Goal: Navigation & Orientation: Go to known website

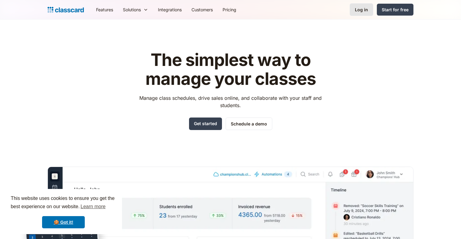
click at [365, 5] on link "Log in" at bounding box center [361, 9] width 23 height 12
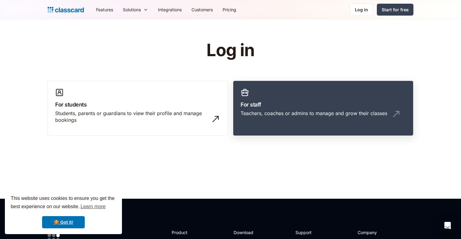
click at [272, 112] on div "Teachers, coaches or admins to manage and grow their classes" at bounding box center [313, 113] width 147 height 7
